Goal: Check status: Check status

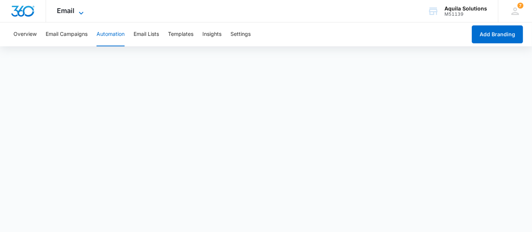
click at [77, 10] on icon at bounding box center [81, 13] width 9 height 9
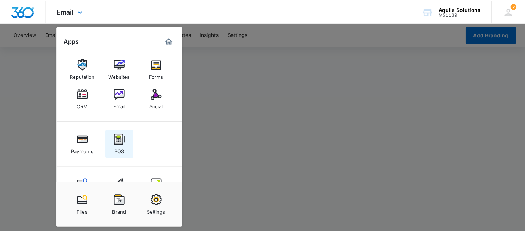
scroll to position [29, 0]
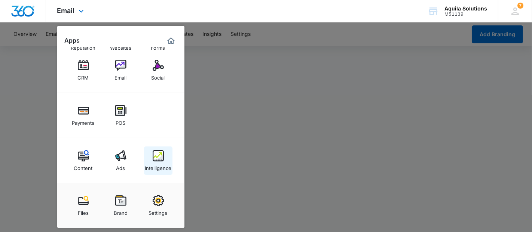
click at [158, 154] on img at bounding box center [158, 155] width 11 height 11
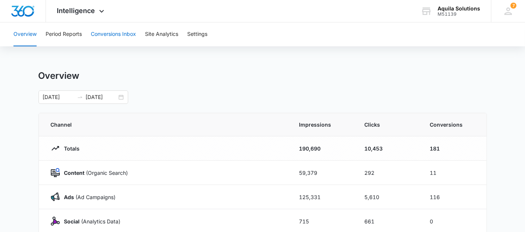
click at [129, 36] on button "Conversions Inbox" at bounding box center [113, 34] width 45 height 24
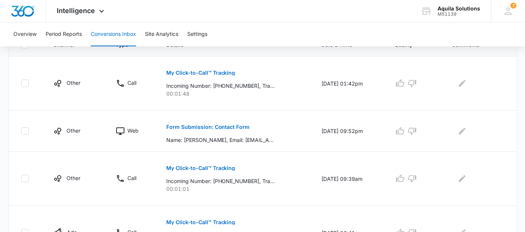
scroll to position [166, 0]
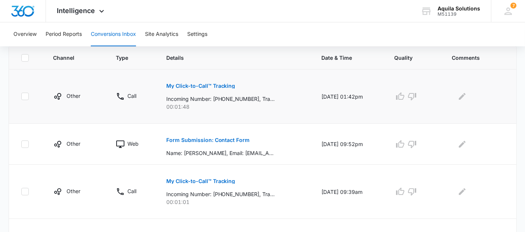
click at [184, 83] on p "My Click-to-Call™ Tracking" at bounding box center [200, 85] width 69 height 5
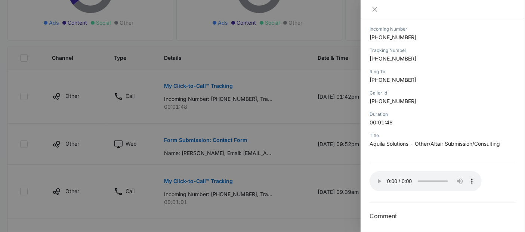
scroll to position [99, 0]
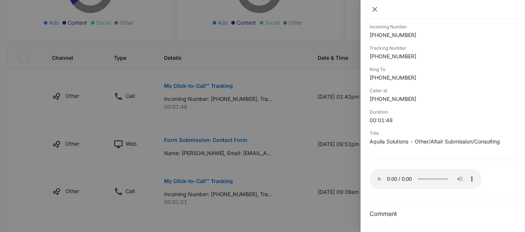
click at [375, 7] on icon "close" at bounding box center [375, 9] width 6 height 6
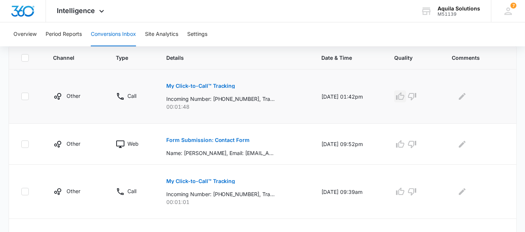
click at [404, 99] on icon "button" at bounding box center [400, 96] width 9 height 9
